Goal: Navigation & Orientation: Find specific page/section

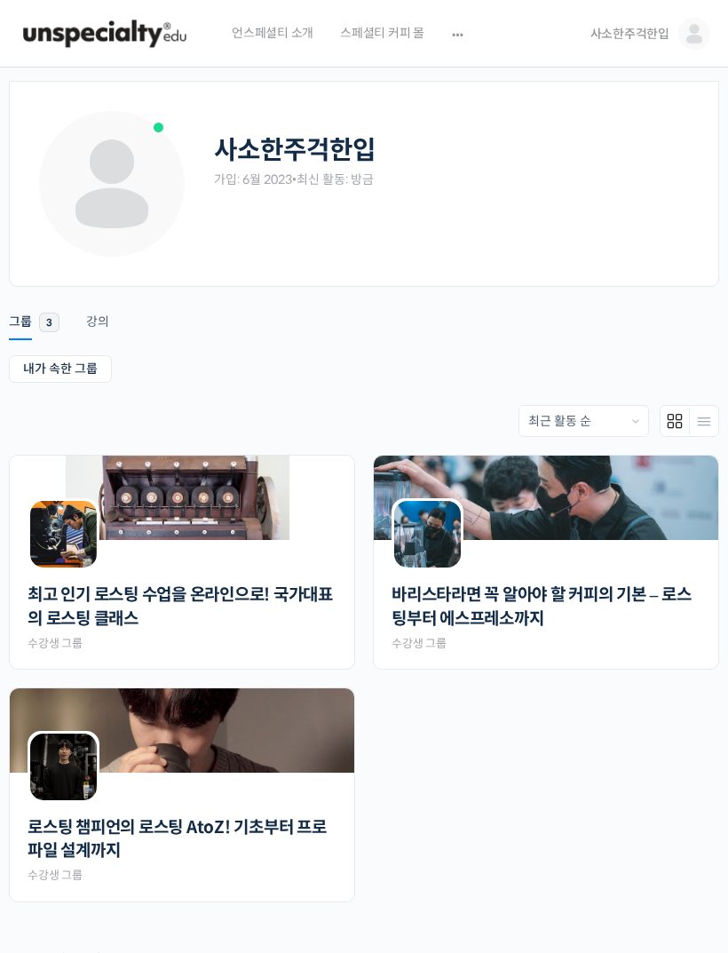
click at [686, 29] on img at bounding box center [694, 34] width 32 height 32
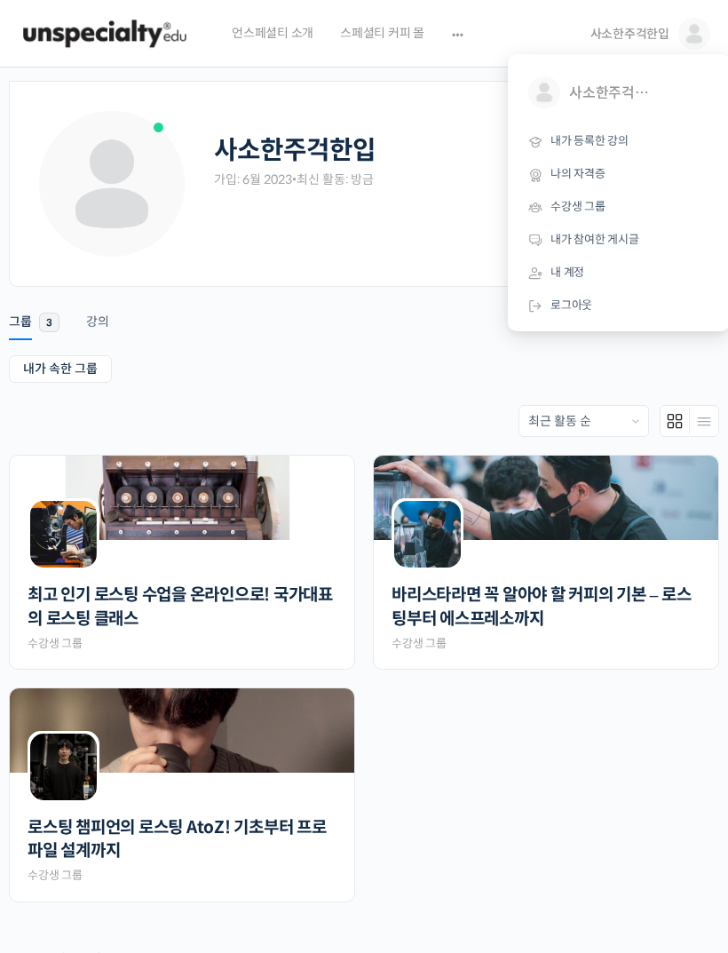
click at [576, 268] on span "내 계정" at bounding box center [567, 272] width 34 height 15
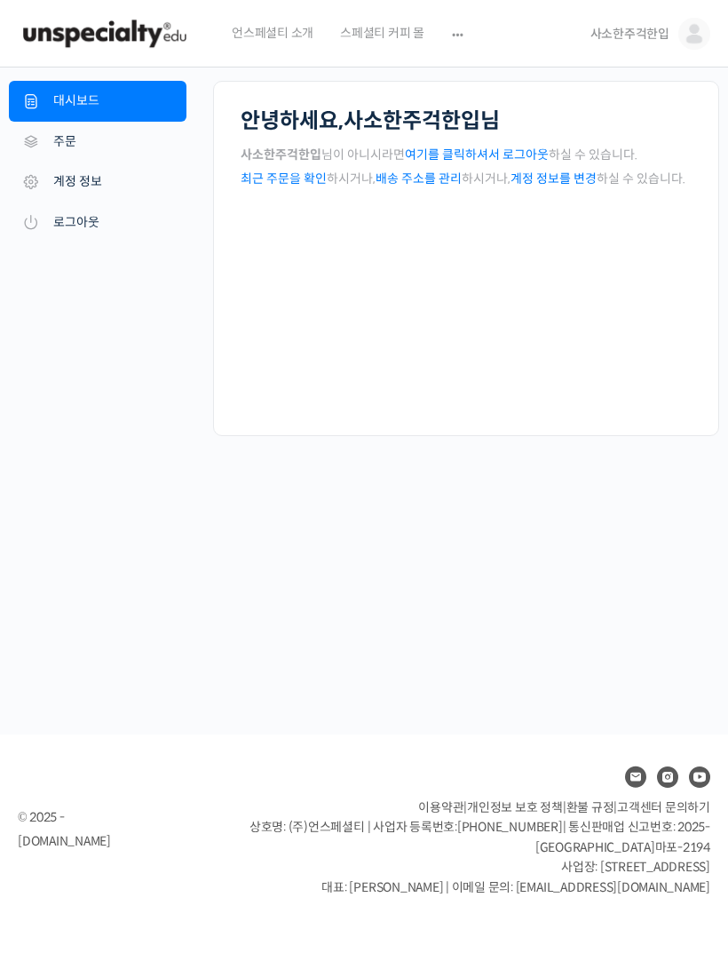
click at [142, 176] on link "계정 정보" at bounding box center [98, 182] width 178 height 41
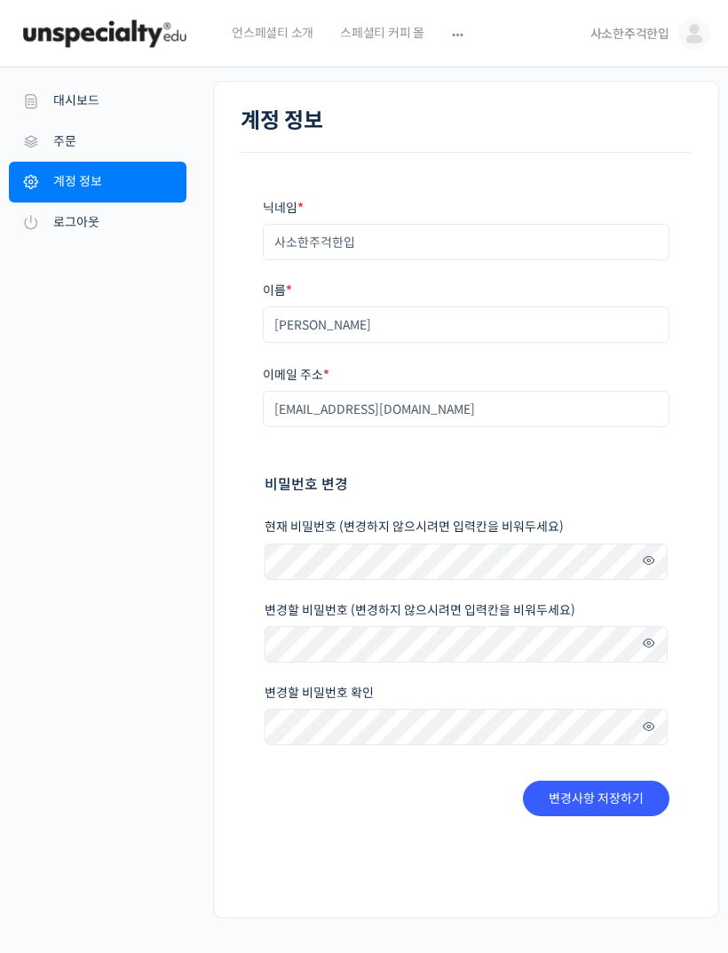
click at [647, 567] on span at bounding box center [644, 561] width 26 height 24
click at [83, 49] on img at bounding box center [105, 33] width 174 height 53
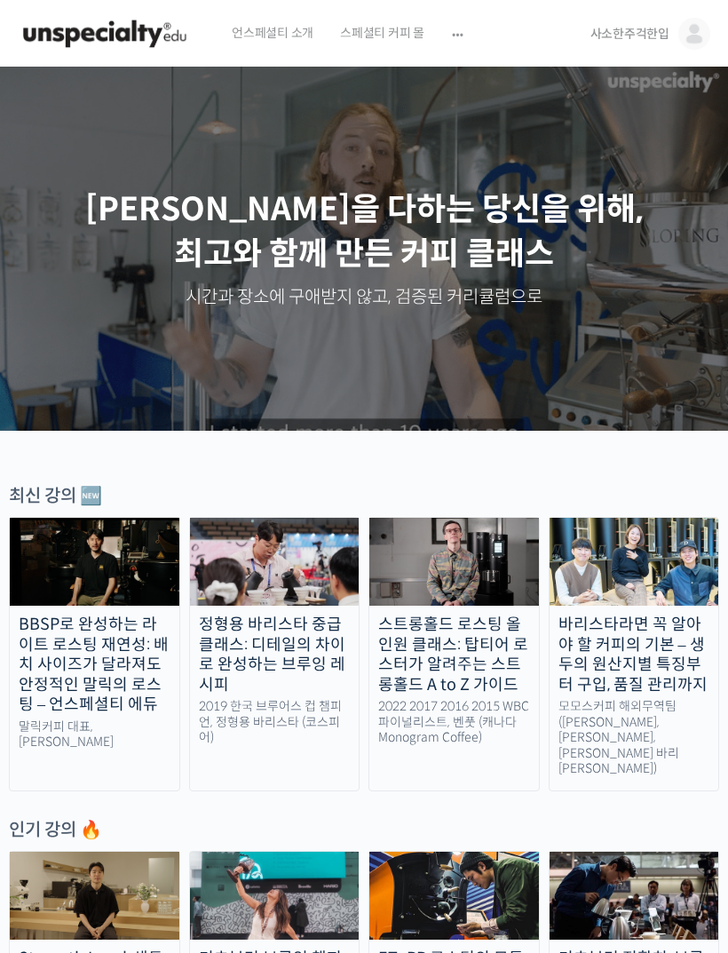
click at [659, 30] on span "사소한주걱한입" at bounding box center [629, 34] width 79 height 16
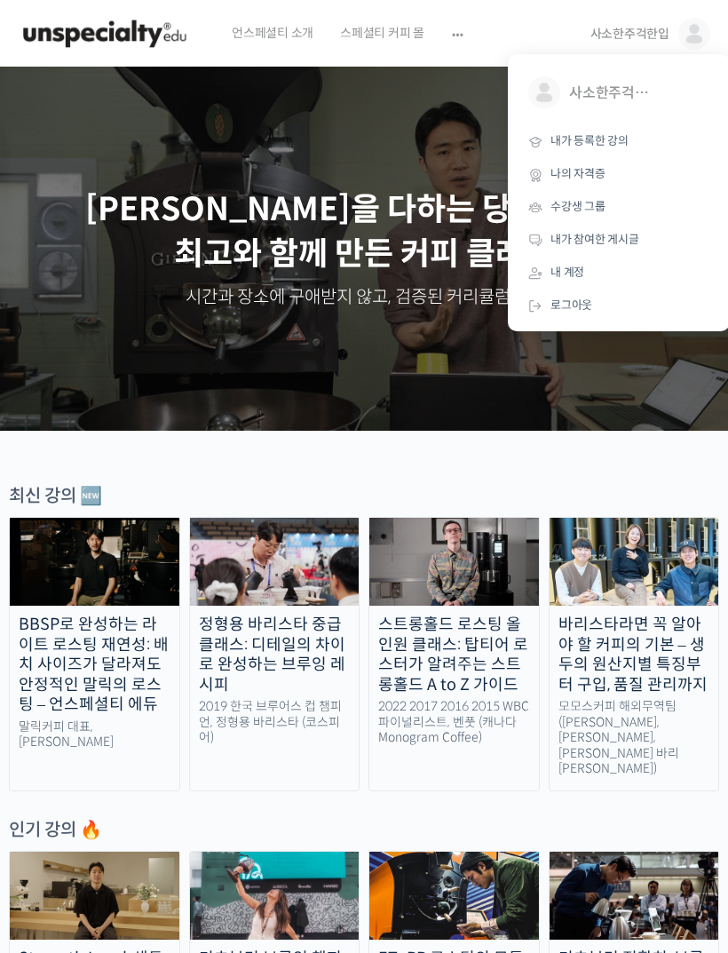
click at [629, 92] on span "사소한주걱한입" at bounding box center [613, 93] width 89 height 34
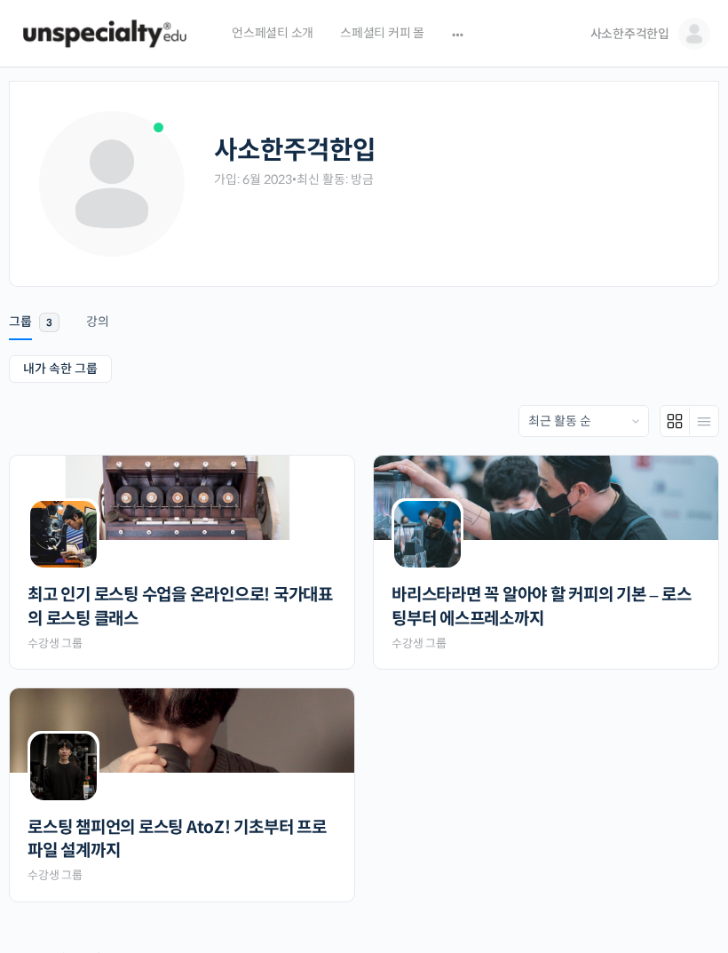
click at [691, 28] on img at bounding box center [694, 34] width 32 height 32
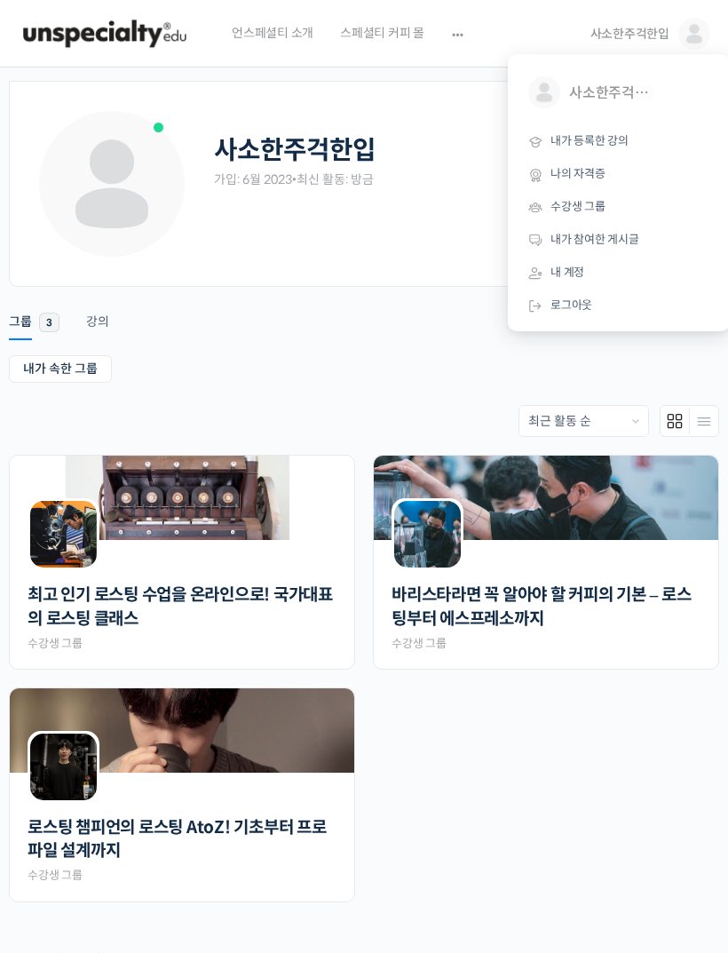
click at [568, 265] on span "내 계정" at bounding box center [567, 272] width 34 height 15
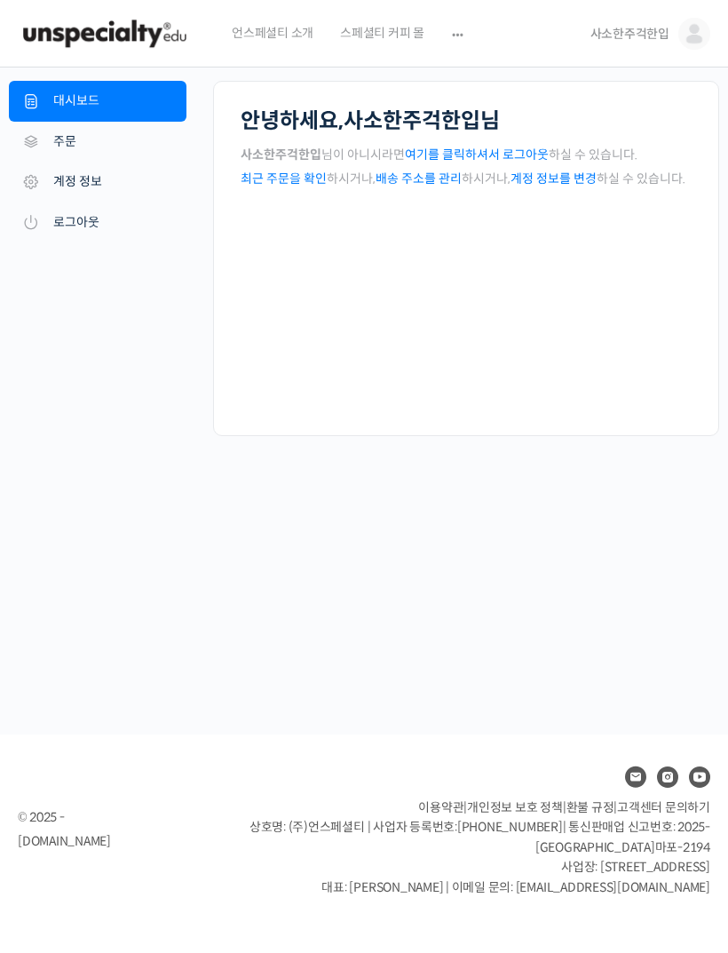
click at [145, 182] on link "계정 정보" at bounding box center [98, 182] width 178 height 41
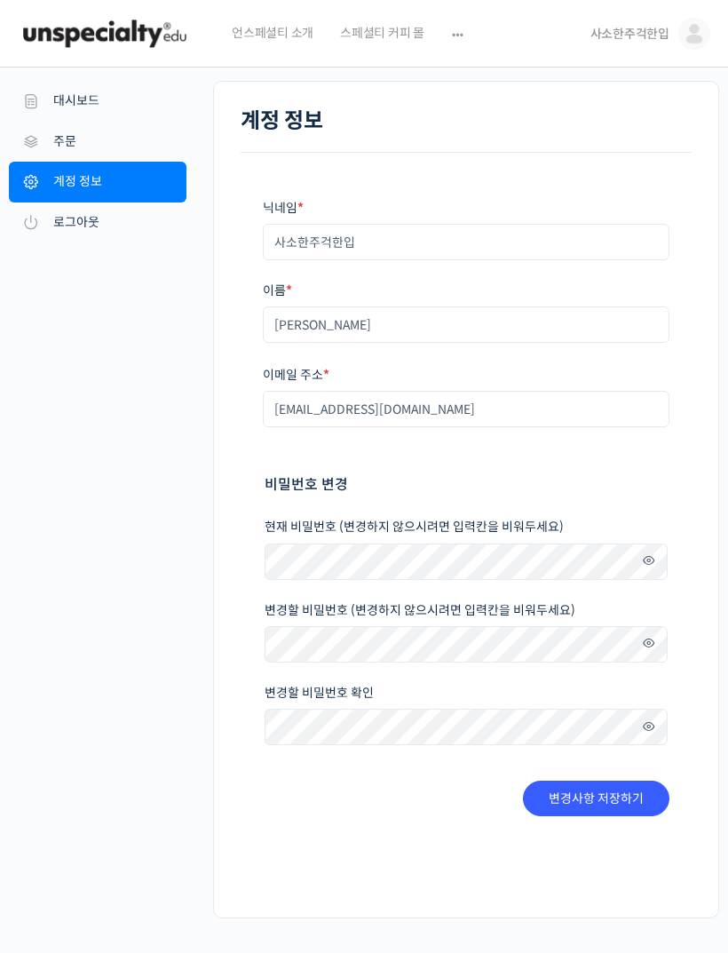
click at [638, 550] on span at bounding box center [644, 561] width 26 height 24
click at [126, 28] on img at bounding box center [105, 33] width 174 height 53
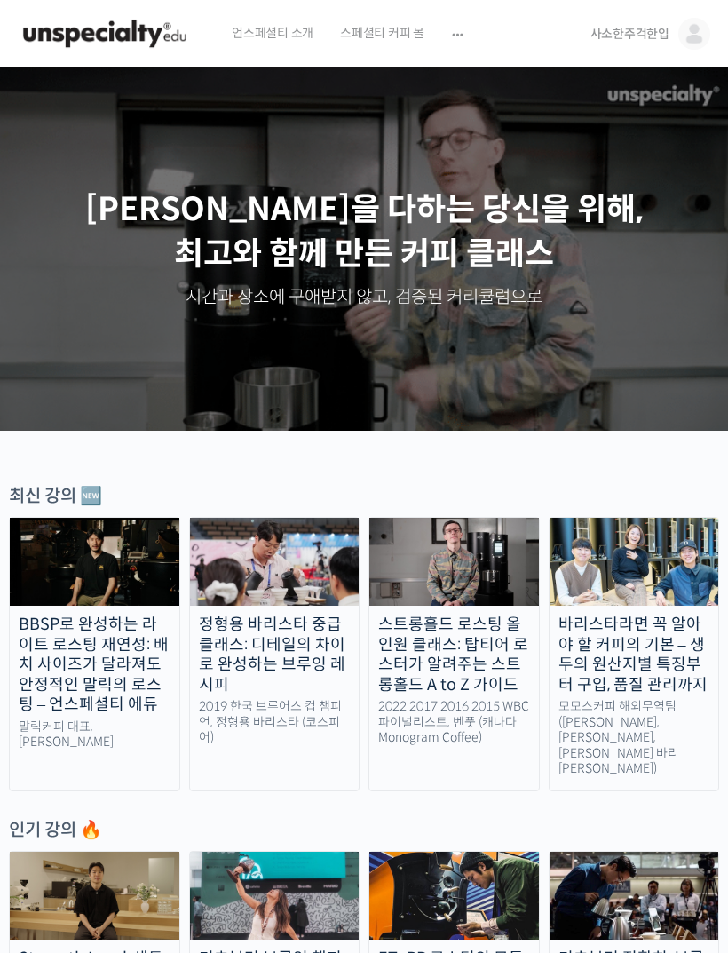
click at [691, 47] on img at bounding box center [694, 34] width 32 height 32
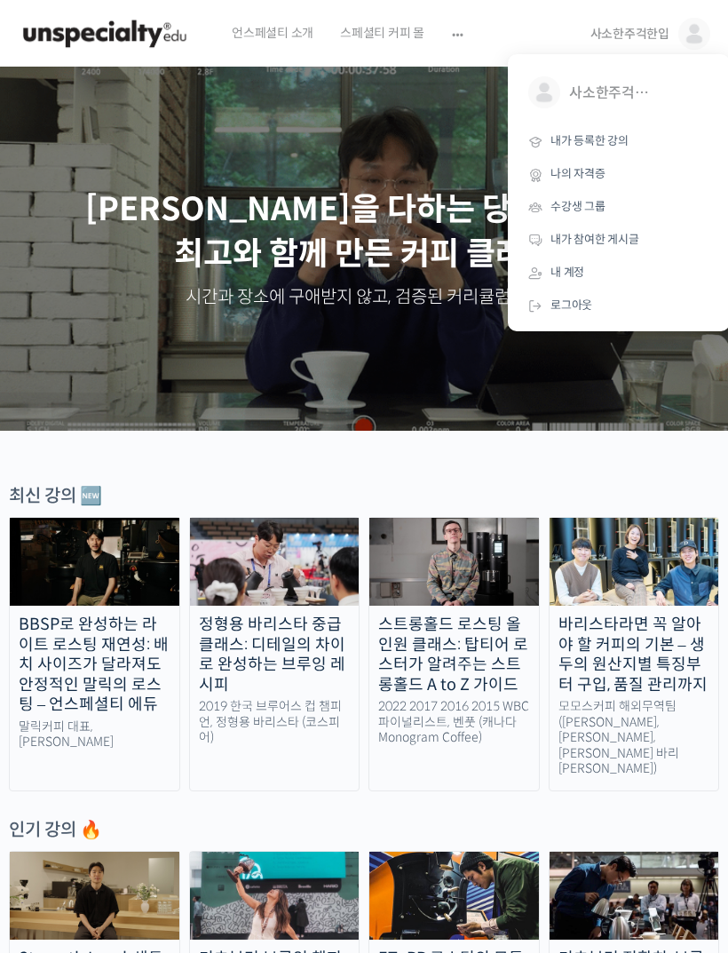
click at [619, 130] on link "내가 등록한 강의" at bounding box center [619, 141] width 208 height 33
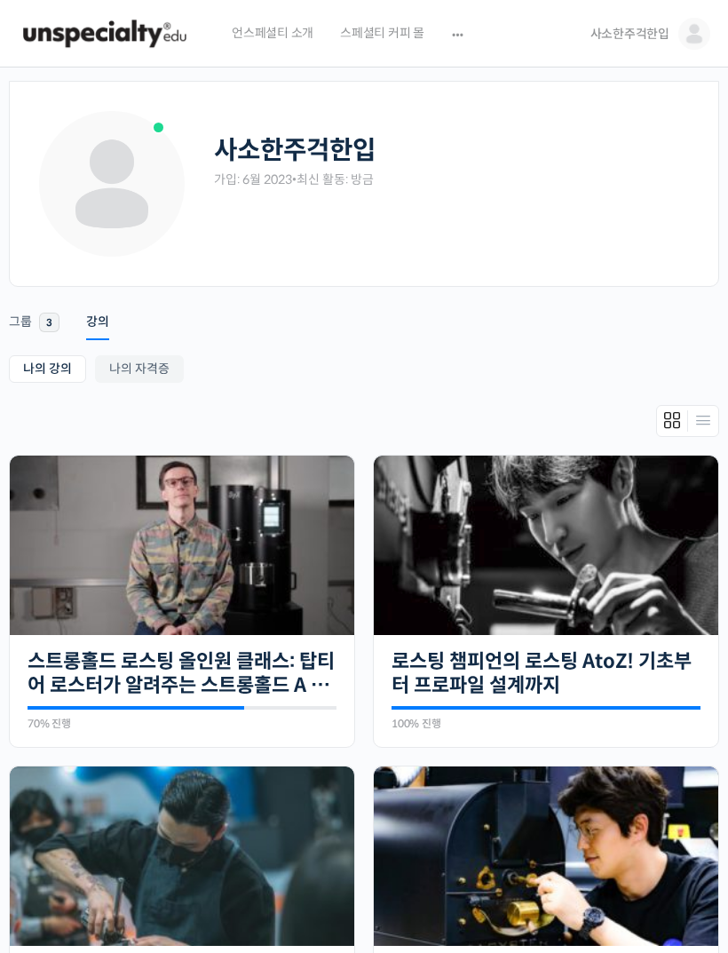
click at [136, 376] on link "나의 자격증" at bounding box center [139, 369] width 89 height 28
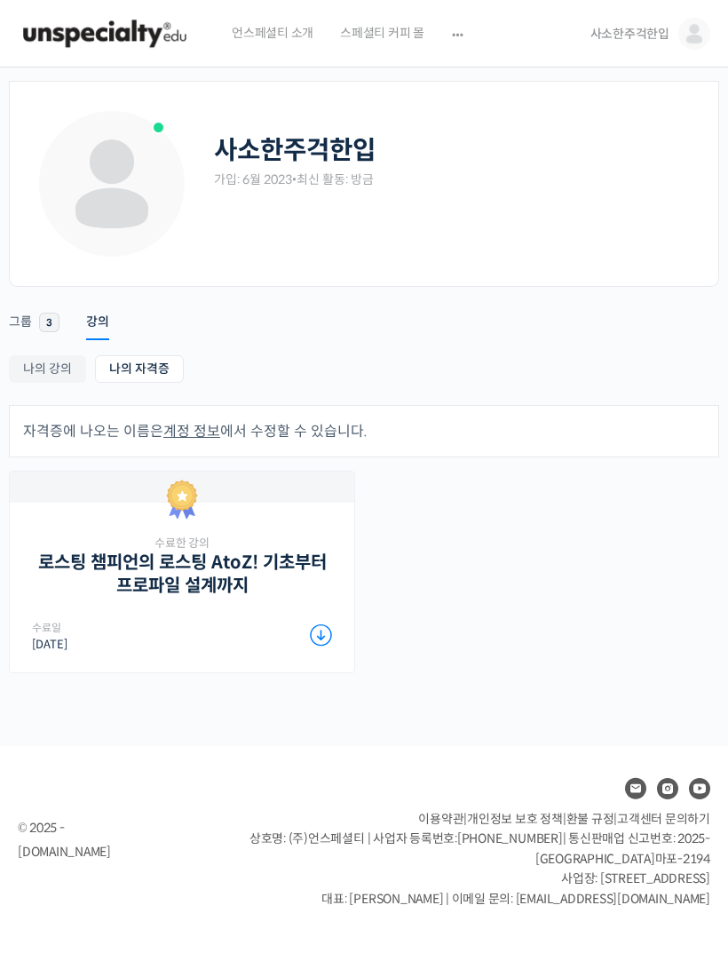
click at [51, 376] on link "나의 강의" at bounding box center [47, 369] width 77 height 28
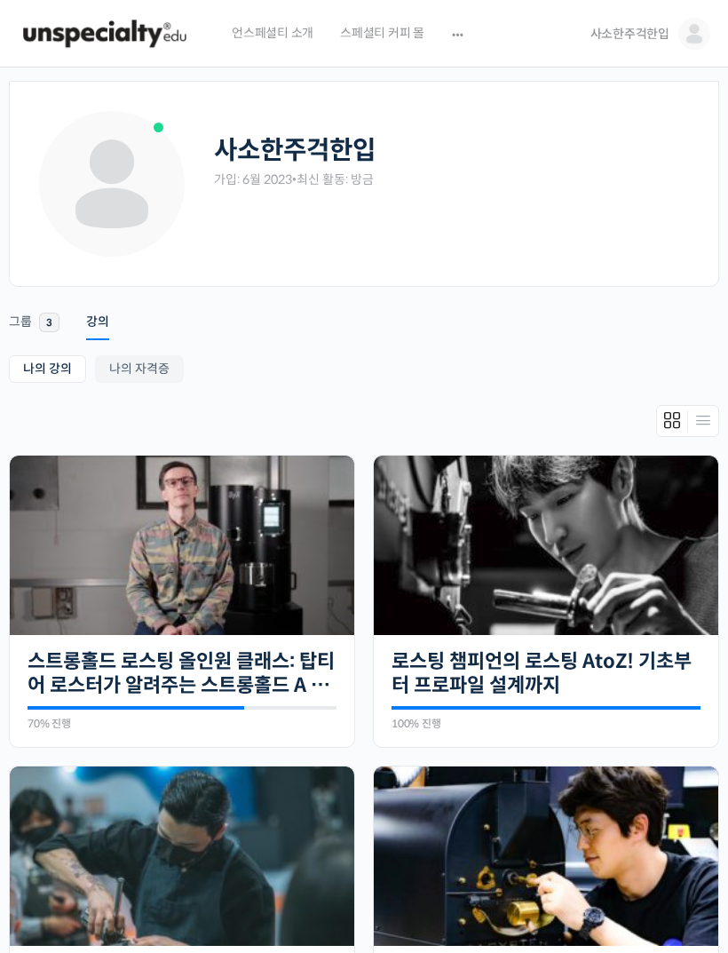
click at [380, 37] on span "스페셜티 커피 몰" at bounding box center [382, 32] width 84 height 67
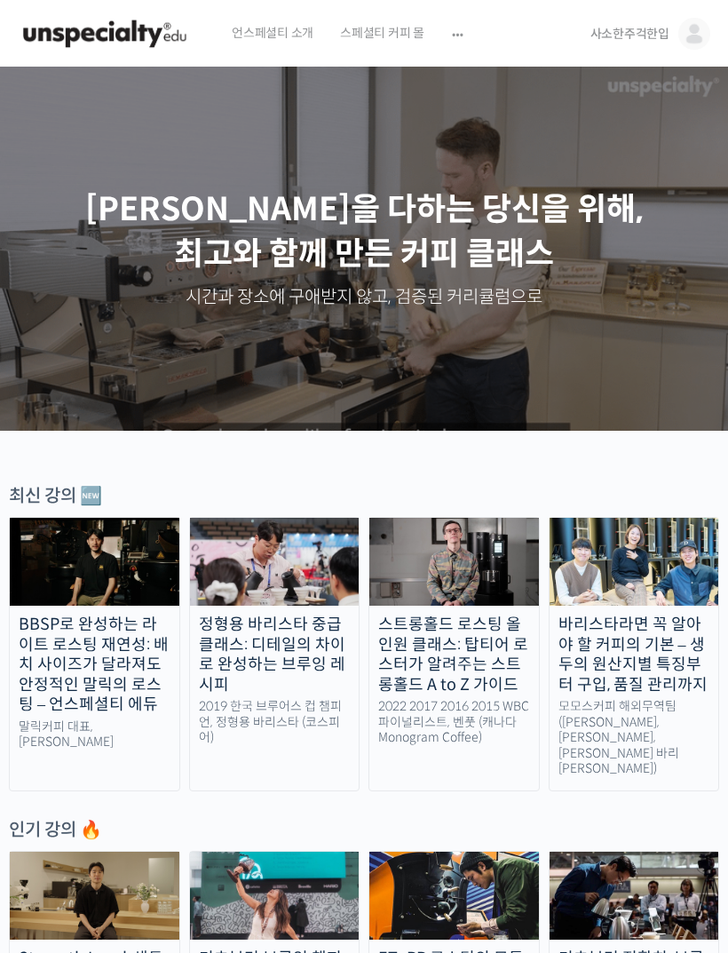
click at [684, 42] on img at bounding box center [694, 34] width 32 height 32
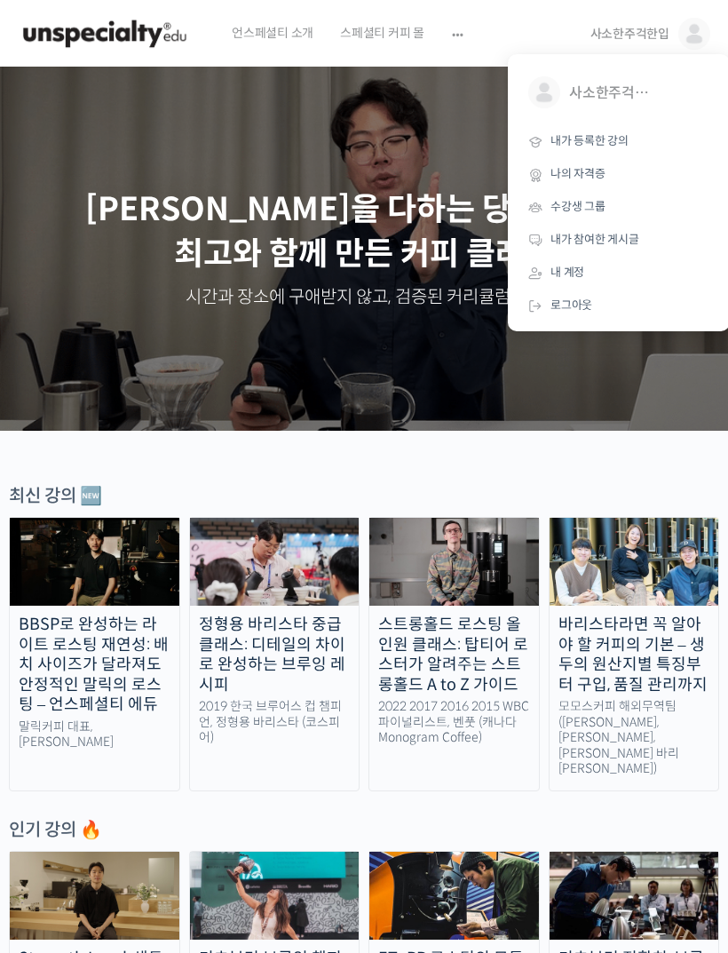
click at [613, 144] on span "내가 등록한 강의" at bounding box center [589, 140] width 78 height 15
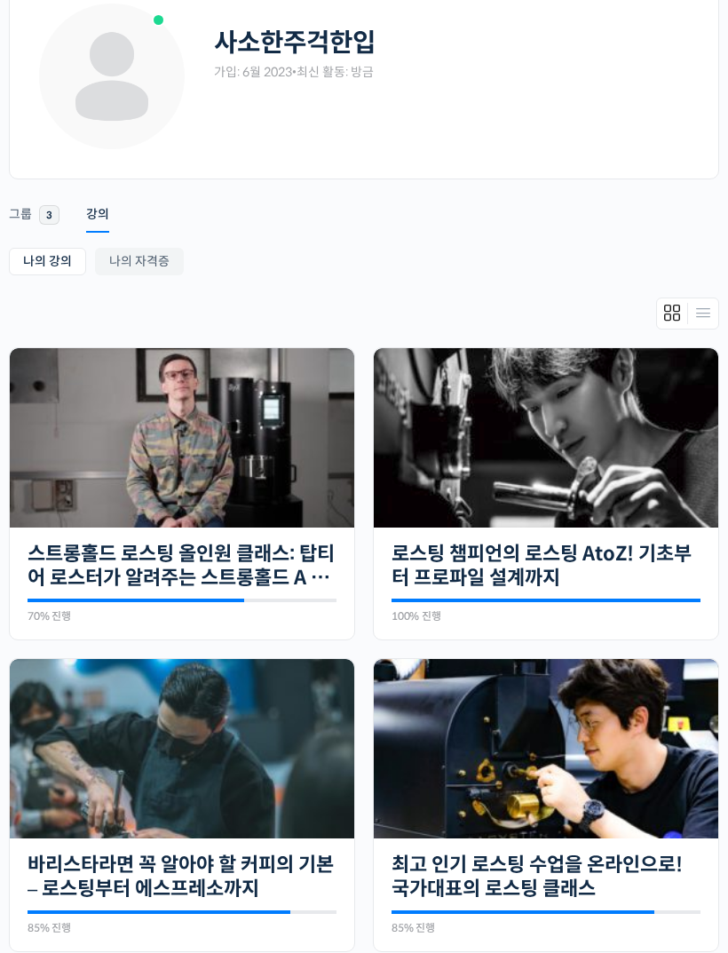
scroll to position [114, 0]
